Goal: Check status: Check status

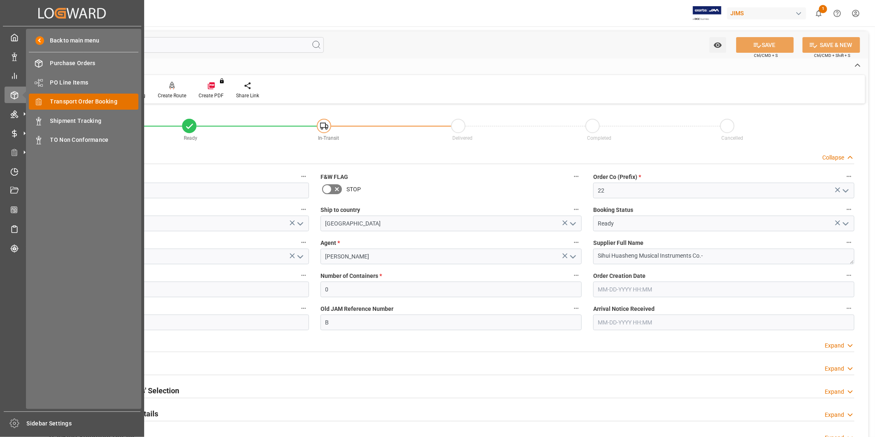
click at [88, 101] on span "Transport Order Booking" at bounding box center [94, 101] width 89 height 9
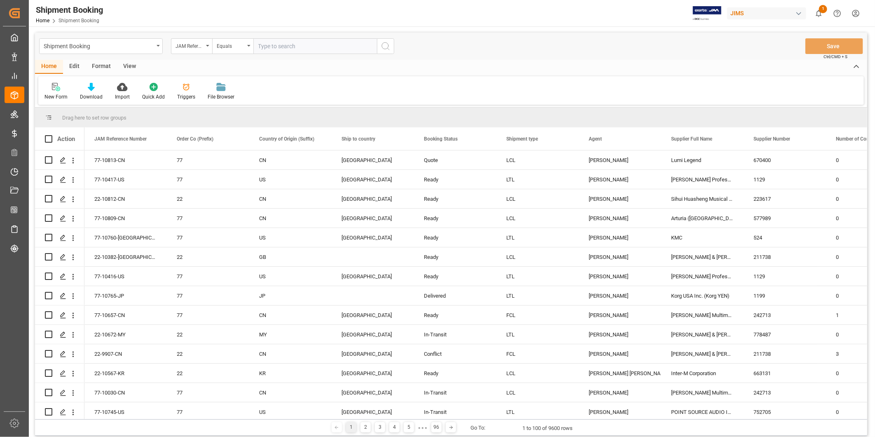
click at [328, 45] on input "text" at bounding box center [315, 46] width 124 height 16
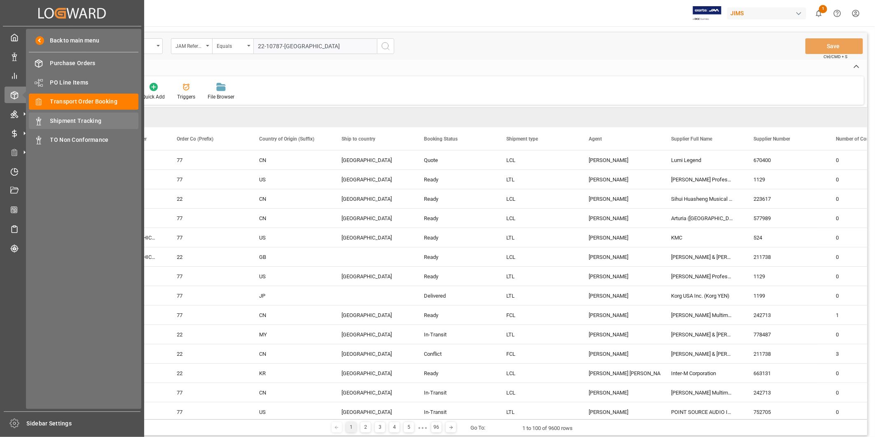
type input "22-10787-[GEOGRAPHIC_DATA]"
click at [58, 115] on div "Shipment Tracking Shipment Tracking" at bounding box center [84, 121] width 110 height 16
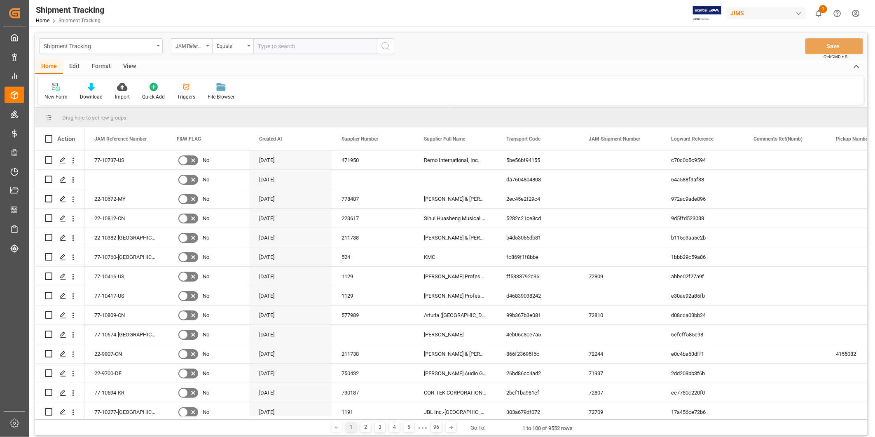
click at [300, 46] on input "text" at bounding box center [315, 46] width 124 height 16
paste input "22-10787-[GEOGRAPHIC_DATA]"
type input "22-10787-[GEOGRAPHIC_DATA]"
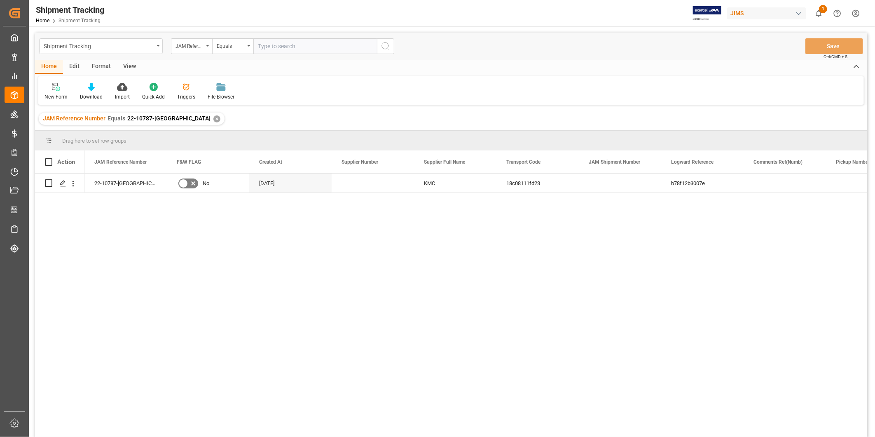
click at [131, 71] on div "View" at bounding box center [129, 67] width 25 height 14
click at [61, 89] on div "Default" at bounding box center [52, 91] width 28 height 18
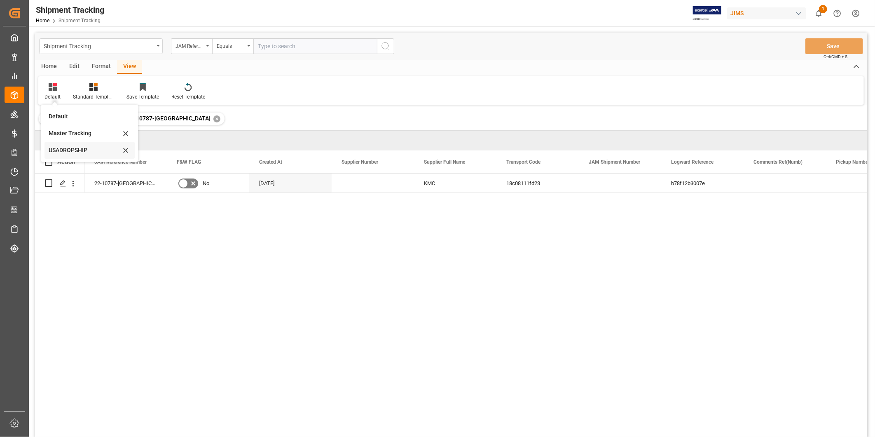
click at [66, 145] on div "USADROPSHIP" at bounding box center [90, 150] width 90 height 17
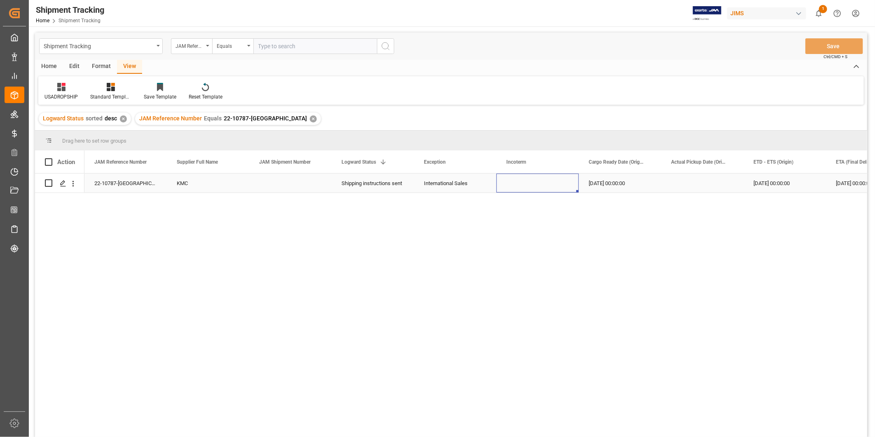
click at [549, 185] on div "Press SPACE to select this row." at bounding box center [538, 183] width 82 height 19
click at [398, 187] on div "Shipping instructions sent" at bounding box center [373, 183] width 63 height 19
click at [398, 188] on icon "open menu" at bounding box center [399, 188] width 10 height 10
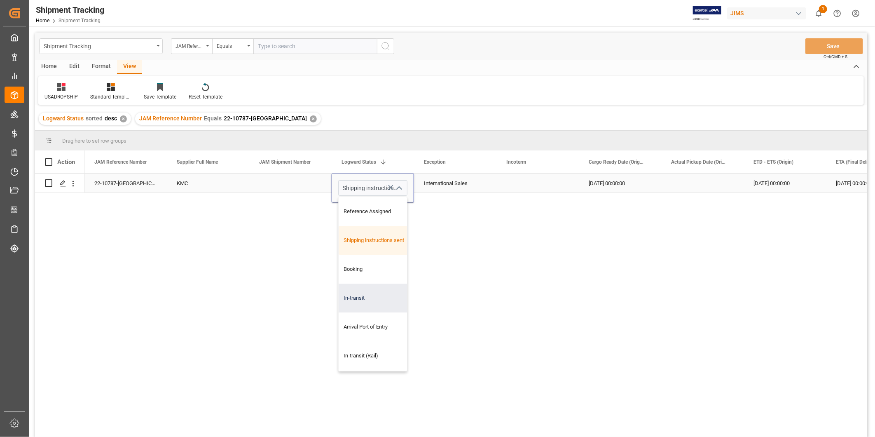
click at [369, 293] on div "In-transit" at bounding box center [380, 298] width 83 height 29
type input "In-transit"
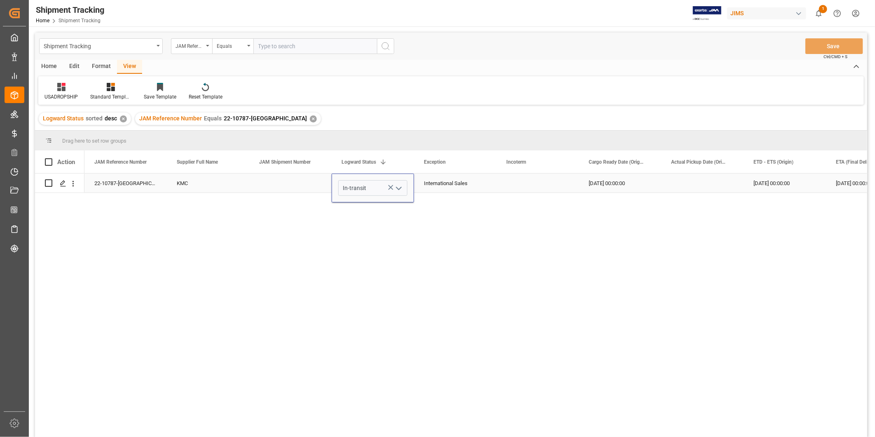
click at [595, 185] on div "[DATE] 00:00:00" at bounding box center [620, 183] width 82 height 19
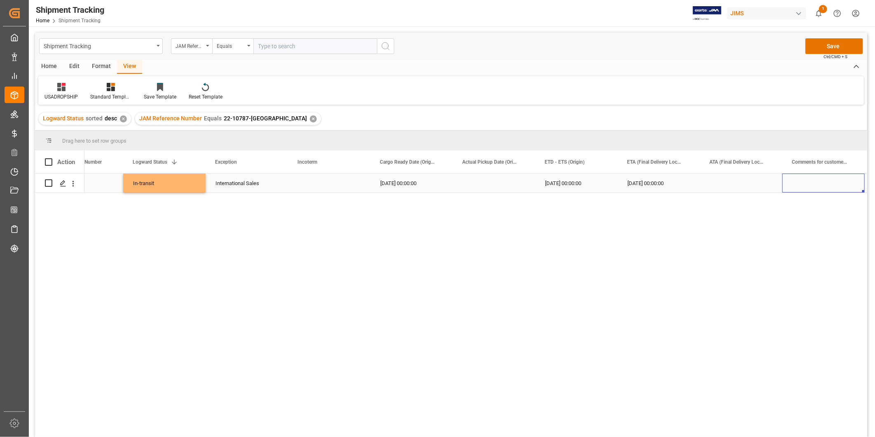
scroll to position [0, 291]
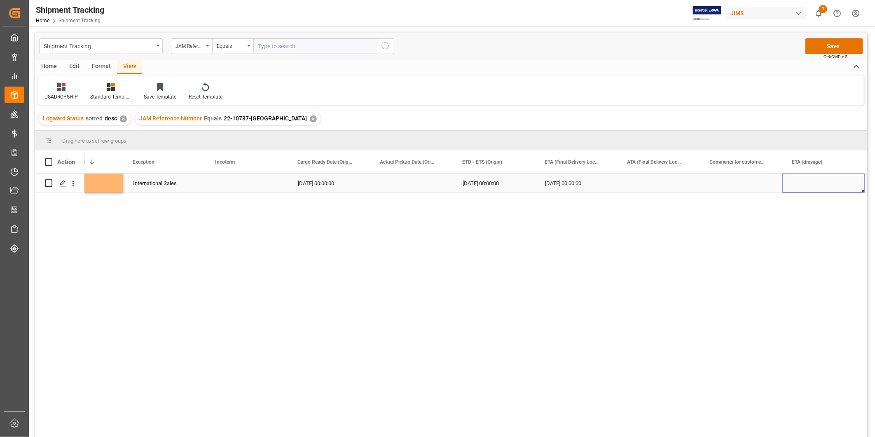
click at [586, 183] on div "[DATE] 00:00:00" at bounding box center [576, 183] width 82 height 19
click at [342, 178] on div "[DATE] 00:00:00" at bounding box center [329, 183] width 82 height 19
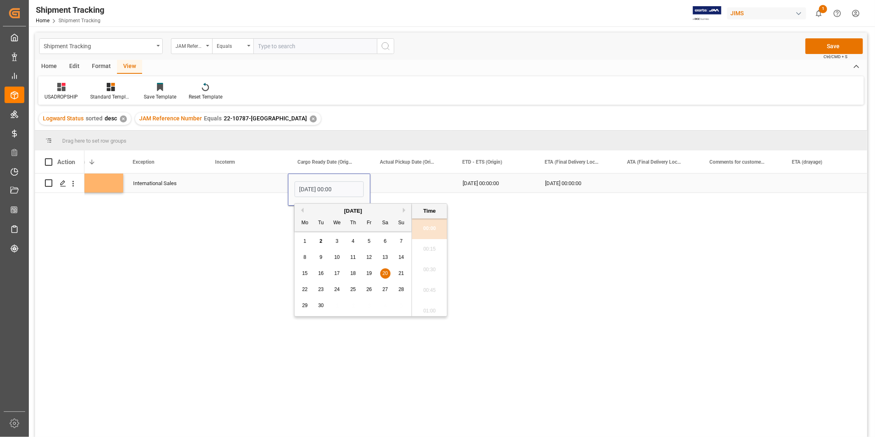
scroll to position [786, 0]
click at [406, 211] on button "Next Month" at bounding box center [405, 210] width 5 height 5
click at [303, 211] on button "Previous Month" at bounding box center [301, 210] width 5 height 5
click at [368, 306] on span "29" at bounding box center [368, 306] width 5 height 6
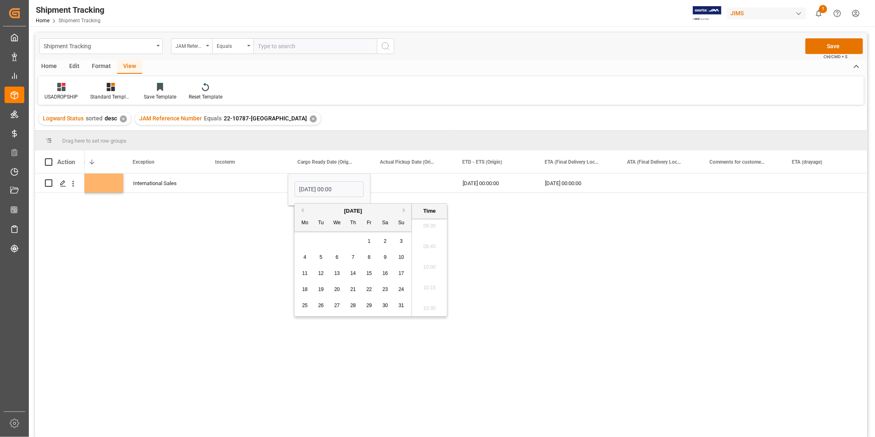
type input "[DATE] 00:00"
click at [392, 184] on div "Press SPACE to select this row." at bounding box center [412, 183] width 82 height 19
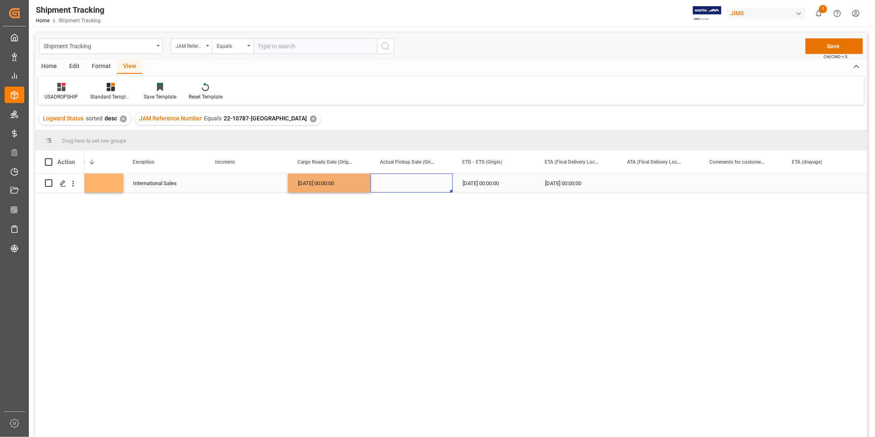
click at [347, 188] on div "[DATE] 00:00:00" at bounding box center [329, 183] width 82 height 19
click at [394, 185] on div "Press SPACE to select this row." at bounding box center [412, 183] width 82 height 19
click at [488, 186] on div "[DATE] 00:00:00" at bounding box center [494, 183] width 82 height 19
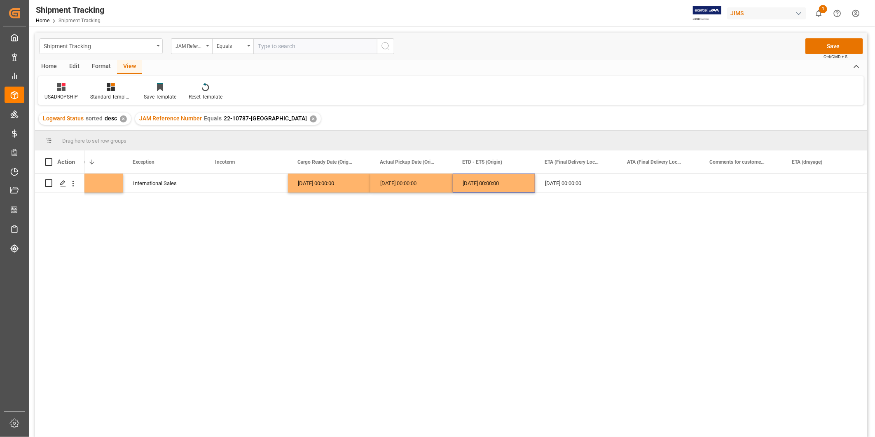
click at [562, 188] on div "[DATE] 00:00:00" at bounding box center [576, 183] width 82 height 19
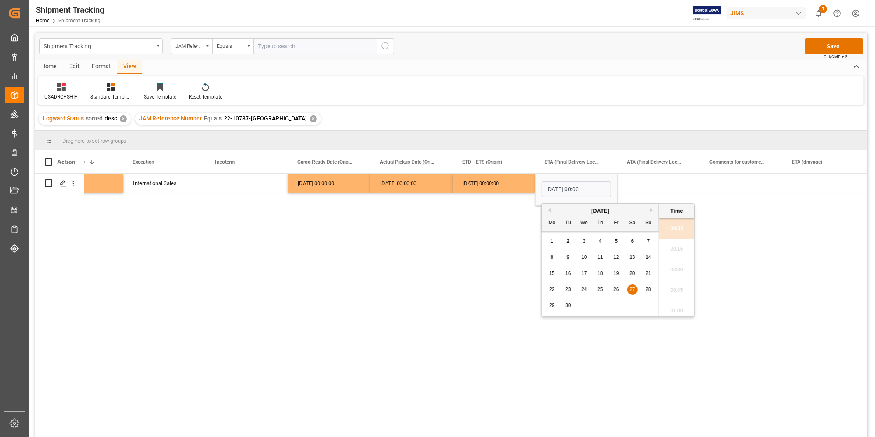
click at [615, 245] on div "5" at bounding box center [617, 242] width 10 height 10
type input "[DATE] 00:00"
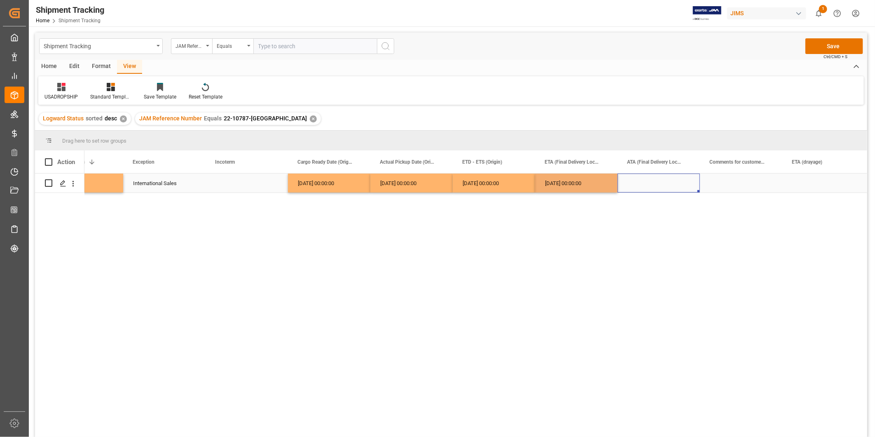
click at [646, 185] on div "Press SPACE to select this row." at bounding box center [659, 183] width 82 height 19
click at [826, 47] on button "Save" at bounding box center [835, 46] width 58 height 16
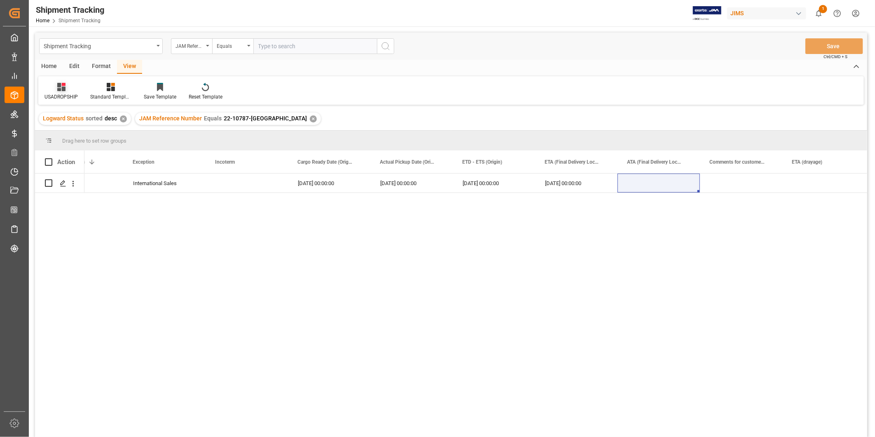
click at [59, 90] on icon at bounding box center [61, 87] width 8 height 8
click at [68, 135] on div "Master Tracking" at bounding box center [86, 133] width 72 height 9
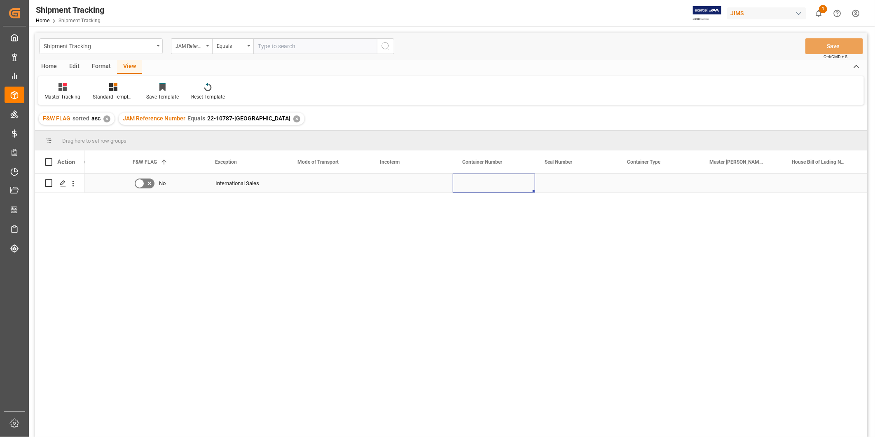
click at [506, 186] on div "Press SPACE to select this row." at bounding box center [494, 183] width 82 height 19
click at [687, 186] on div "Press SPACE to select this row." at bounding box center [659, 183] width 82 height 19
click at [687, 186] on input "Press SPACE to select this row." at bounding box center [658, 188] width 69 height 16
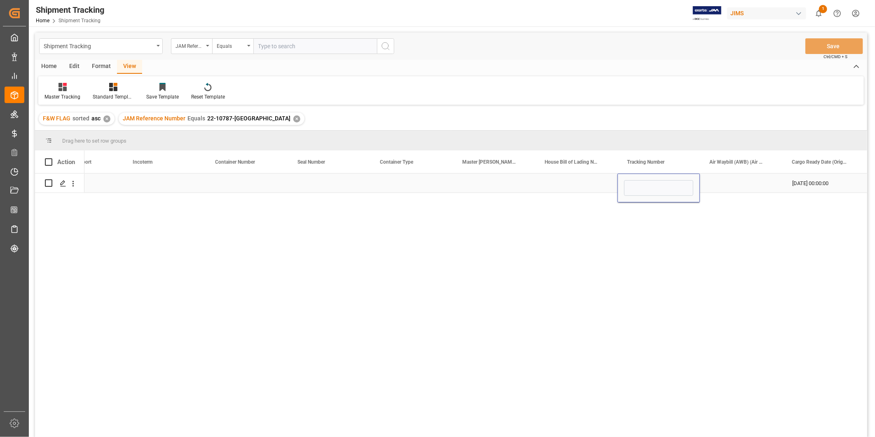
type input "1Z94A6V60314149065"
click at [734, 182] on div "Press SPACE to select this row." at bounding box center [741, 183] width 82 height 19
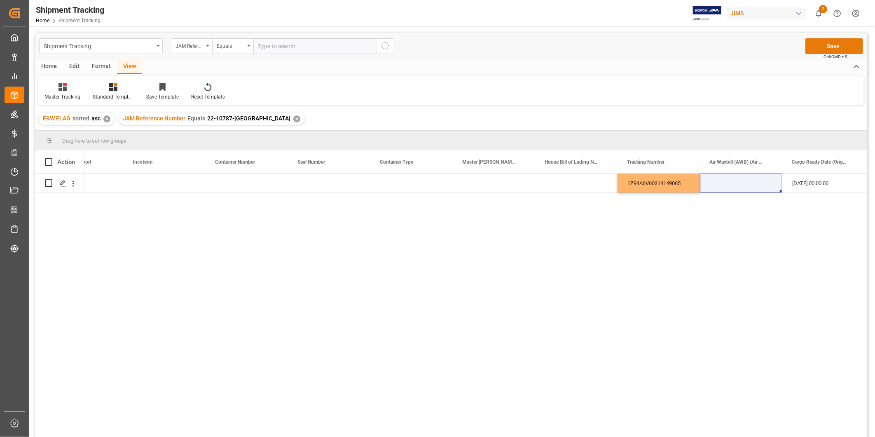
click at [840, 47] on button "Save" at bounding box center [835, 46] width 58 height 16
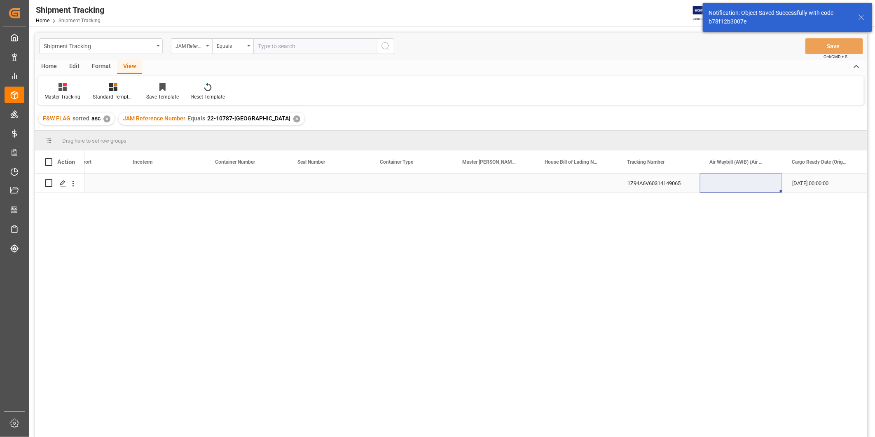
click at [799, 181] on div "[DATE] 00:00:00" at bounding box center [824, 183] width 82 height 19
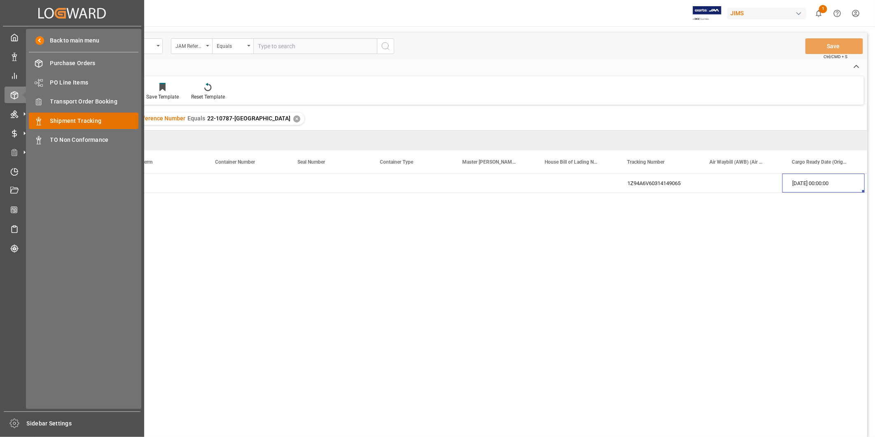
click at [73, 113] on div "Shipment Tracking Shipment Tracking" at bounding box center [84, 121] width 110 height 16
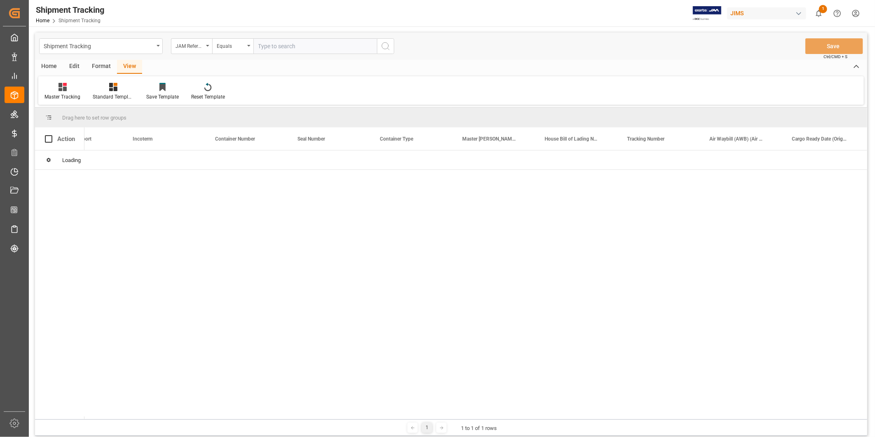
click at [323, 42] on input "text" at bounding box center [315, 46] width 124 height 16
paste input "22-10719-[GEOGRAPHIC_DATA]"
type input "22-10719-[GEOGRAPHIC_DATA]"
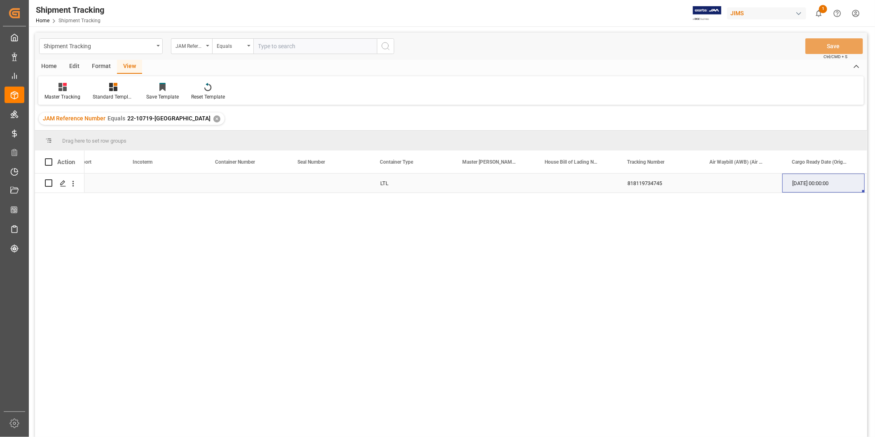
click at [406, 185] on div "LTL" at bounding box center [412, 183] width 82 height 19
click at [56, 93] on div "Master Tracking" at bounding box center [63, 96] width 36 height 7
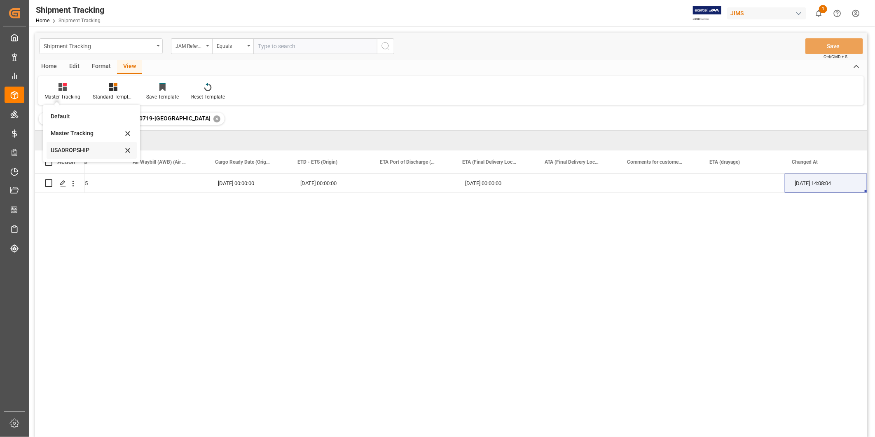
click at [73, 147] on div "USADROPSHIP" at bounding box center [87, 150] width 72 height 9
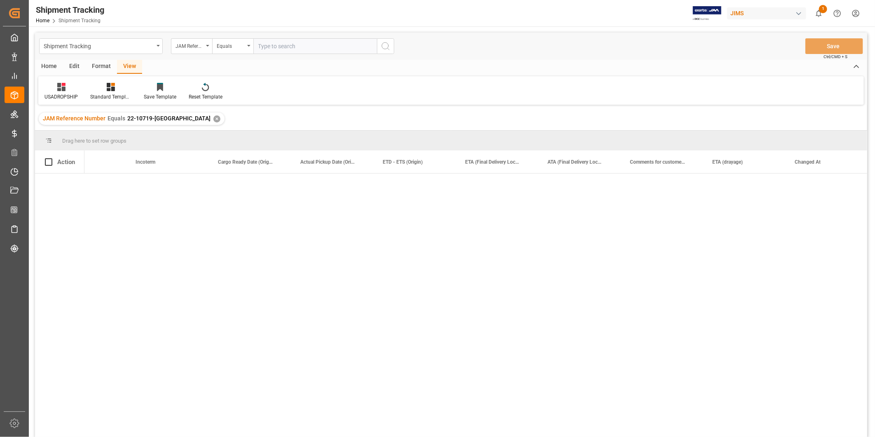
scroll to position [0, 371]
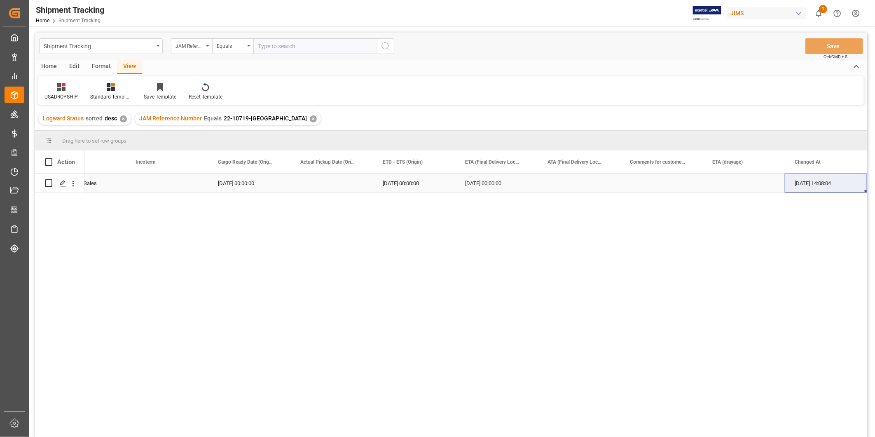
click at [718, 176] on div "Press SPACE to select this row." at bounding box center [744, 183] width 82 height 19
click at [263, 122] on div "JAM Reference Number Equals 22-10719-US ✕" at bounding box center [228, 119] width 186 height 12
click at [310, 120] on div "✕" at bounding box center [313, 118] width 7 height 7
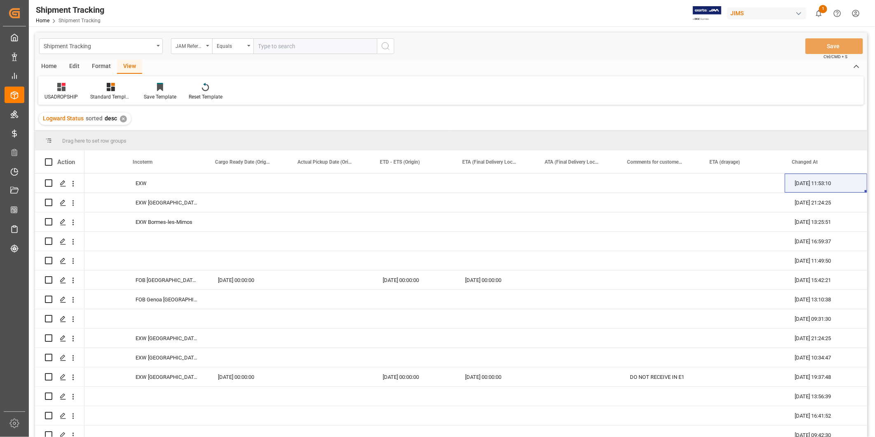
click at [124, 120] on div "✕" at bounding box center [123, 118] width 7 height 7
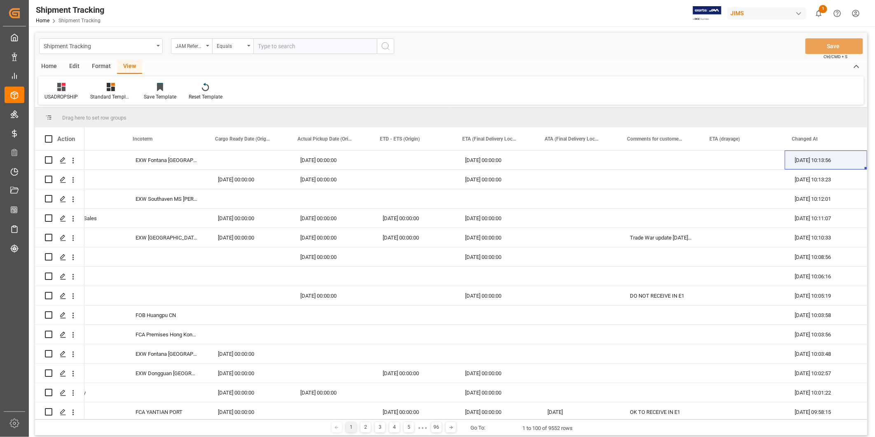
click at [342, 38] on div "Shipment Tracking JAM Reference Number Equals Save Ctrl/CMD + S" at bounding box center [451, 46] width 833 height 27
click at [328, 39] on input "text" at bounding box center [315, 46] width 124 height 16
paste input "22-10719-[GEOGRAPHIC_DATA]"
type input "22-10719-[GEOGRAPHIC_DATA]"
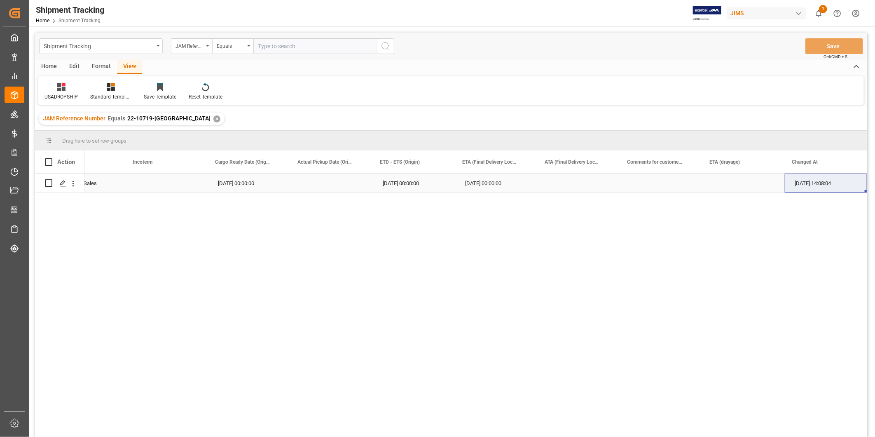
click at [699, 182] on div "Press SPACE to select this row." at bounding box center [661, 183] width 82 height 19
click at [54, 91] on div at bounding box center [61, 86] width 33 height 9
click at [68, 153] on div "USADROPSHIP" at bounding box center [86, 150] width 72 height 9
click at [636, 184] on div "Press SPACE to select this row." at bounding box center [661, 183] width 82 height 19
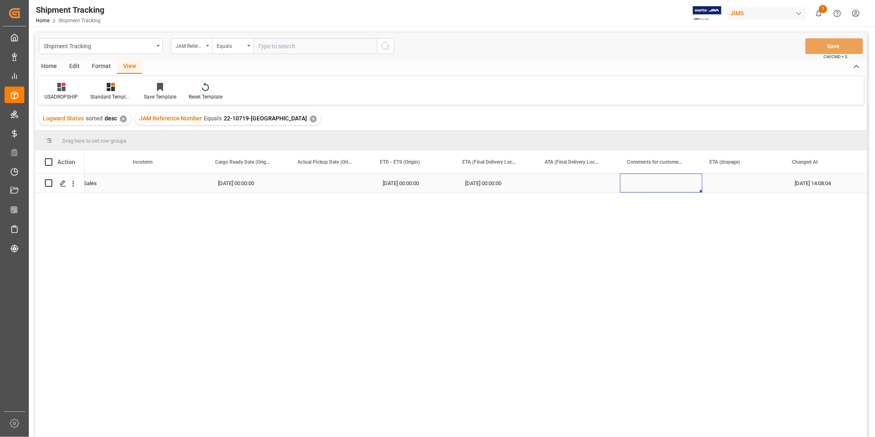
click at [636, 184] on div "Press SPACE to select this row." at bounding box center [661, 183] width 82 height 19
click at [636, 184] on input "Press SPACE to select this row." at bounding box center [661, 188] width 69 height 16
type input "Delayed by the warehouse"
click at [832, 47] on button "Save" at bounding box center [835, 46] width 58 height 16
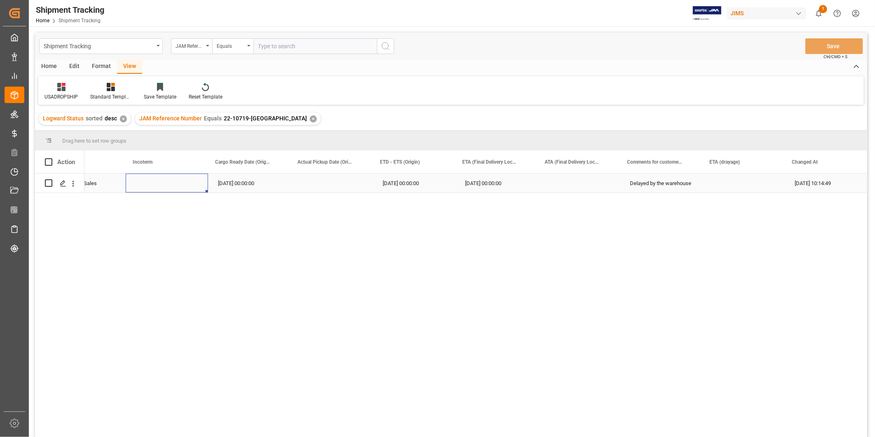
click at [134, 183] on div "Press SPACE to select this row." at bounding box center [167, 183] width 82 height 19
